Goal: Transaction & Acquisition: Download file/media

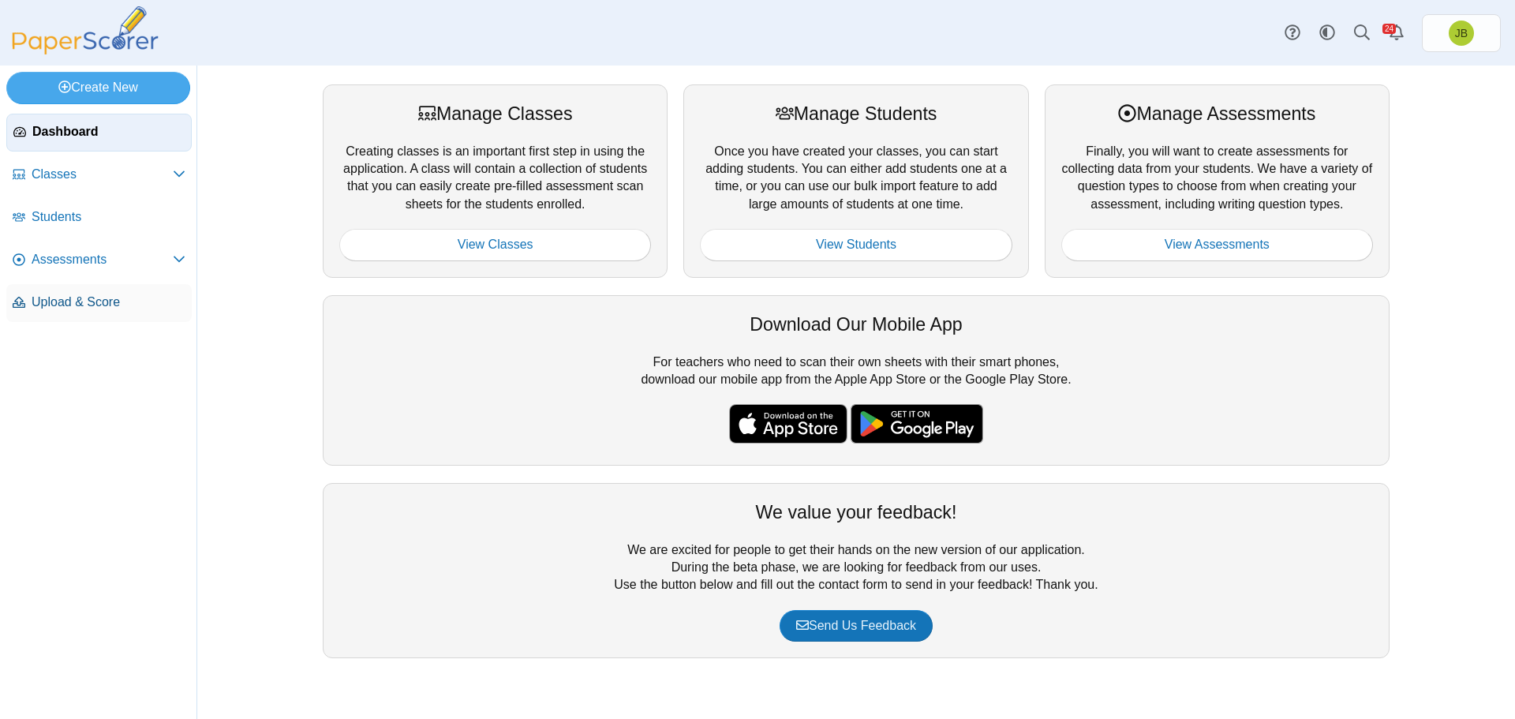
click at [63, 308] on span "Upload & Score" at bounding box center [109, 301] width 154 height 17
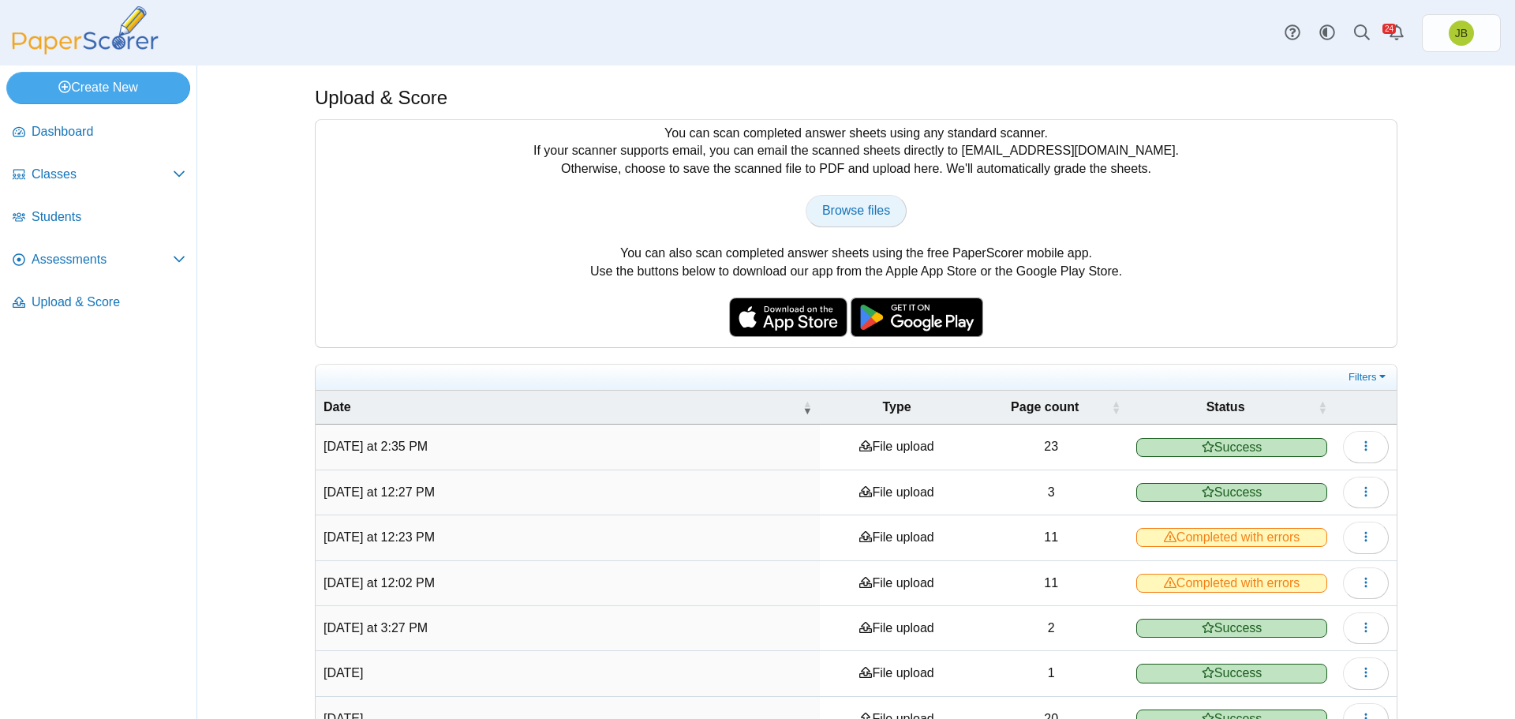
click at [847, 215] on span "Browse files" at bounding box center [856, 210] width 68 height 13
type input "**********"
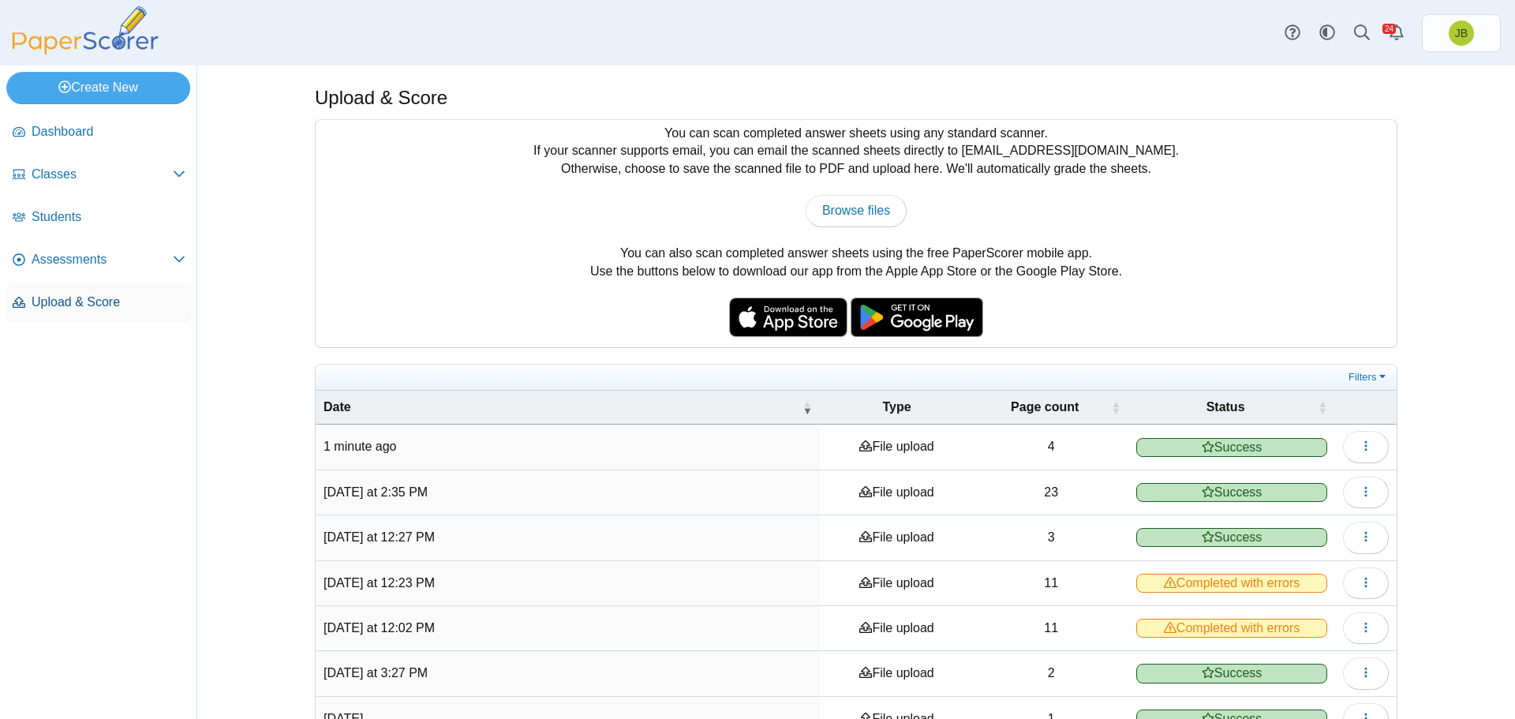
click at [57, 307] on span "Upload & Score" at bounding box center [109, 301] width 154 height 17
click at [1359, 450] on icon "button" at bounding box center [1365, 445] width 13 height 13
click at [81, 307] on span "Upload & Score" at bounding box center [109, 301] width 154 height 17
click at [58, 256] on span "Assessments" at bounding box center [102, 259] width 141 height 17
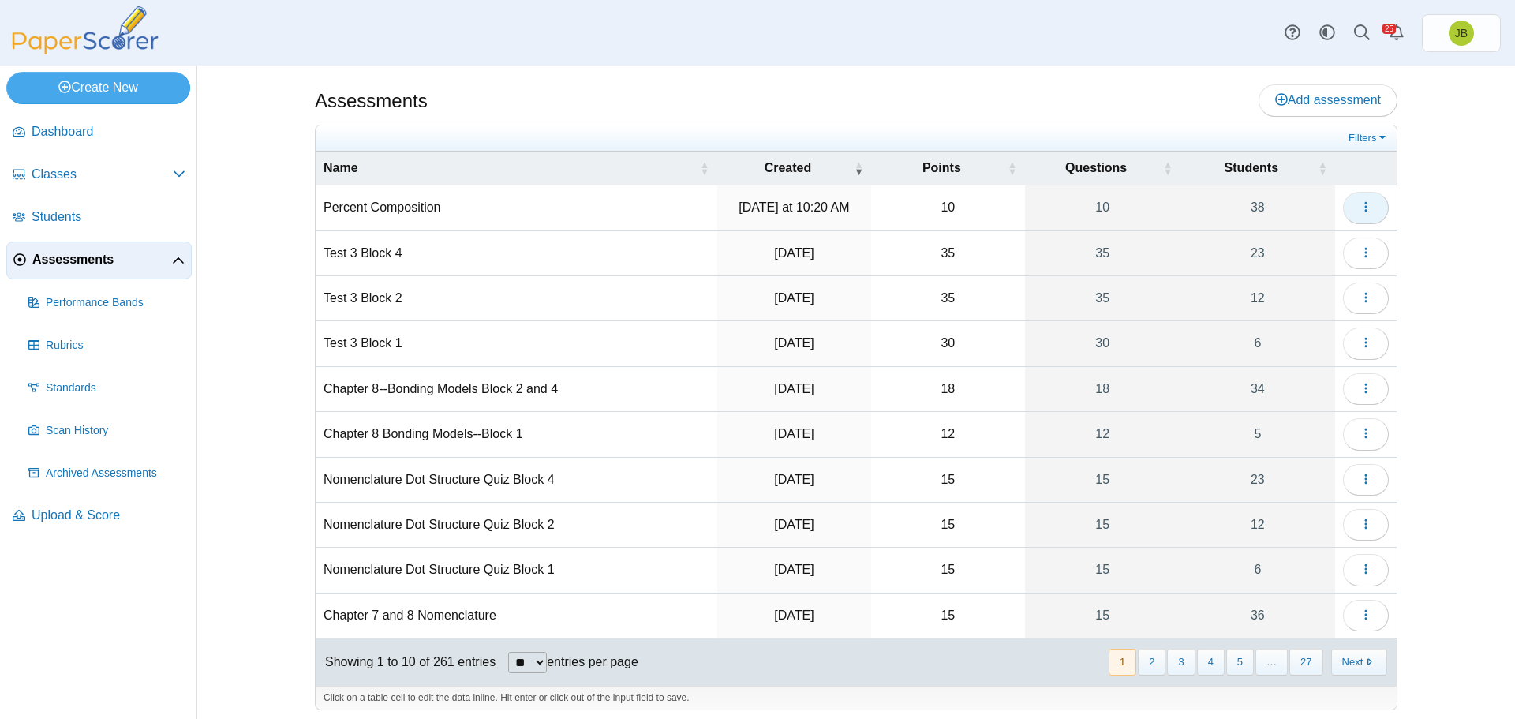
click at [1370, 208] on button "button" at bounding box center [1366, 208] width 46 height 32
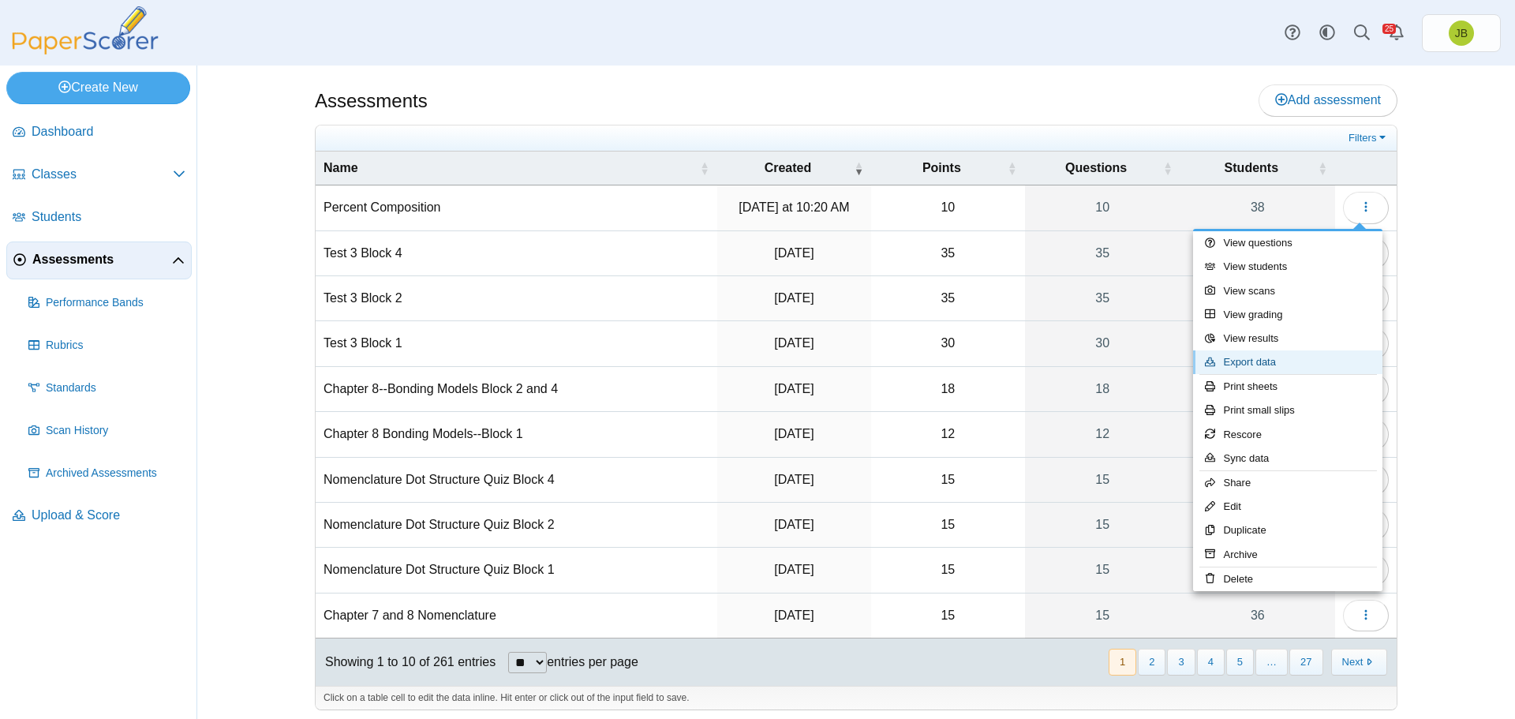
click at [1273, 364] on link "Export data" at bounding box center [1287, 362] width 189 height 24
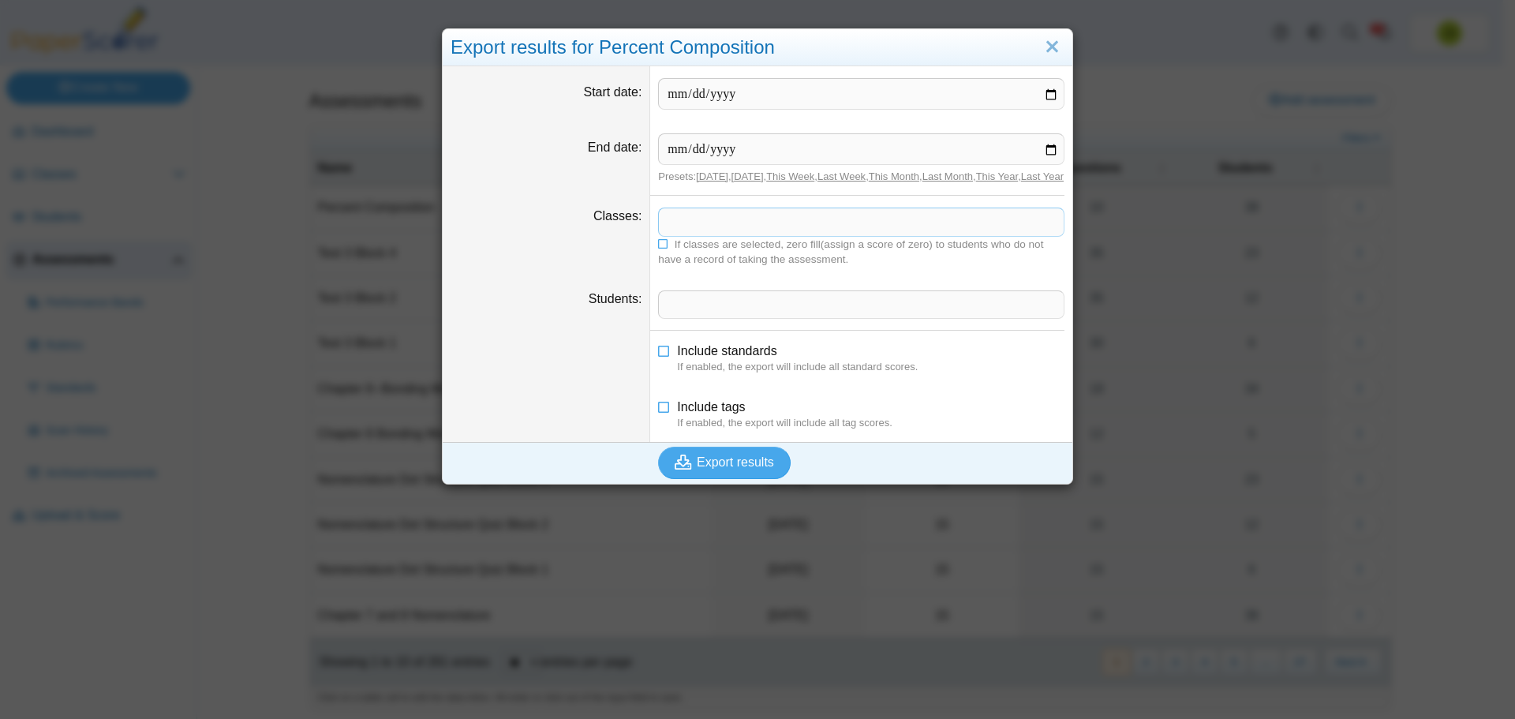
click at [685, 235] on span at bounding box center [861, 221] width 405 height 27
click at [756, 469] on span "Export results" at bounding box center [735, 461] width 77 height 13
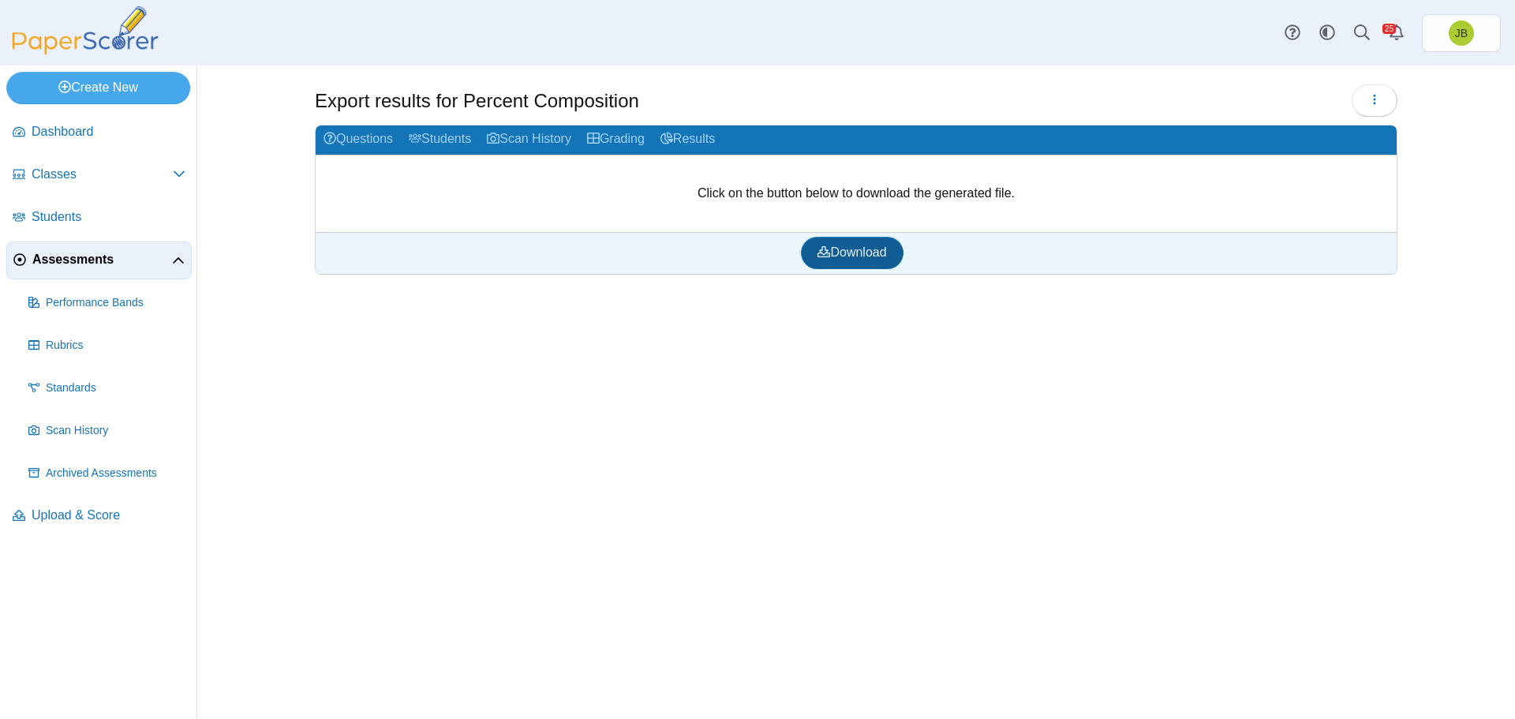
click at [876, 249] on span "Download" at bounding box center [851, 251] width 69 height 13
